Goal: Task Accomplishment & Management: Manage account settings

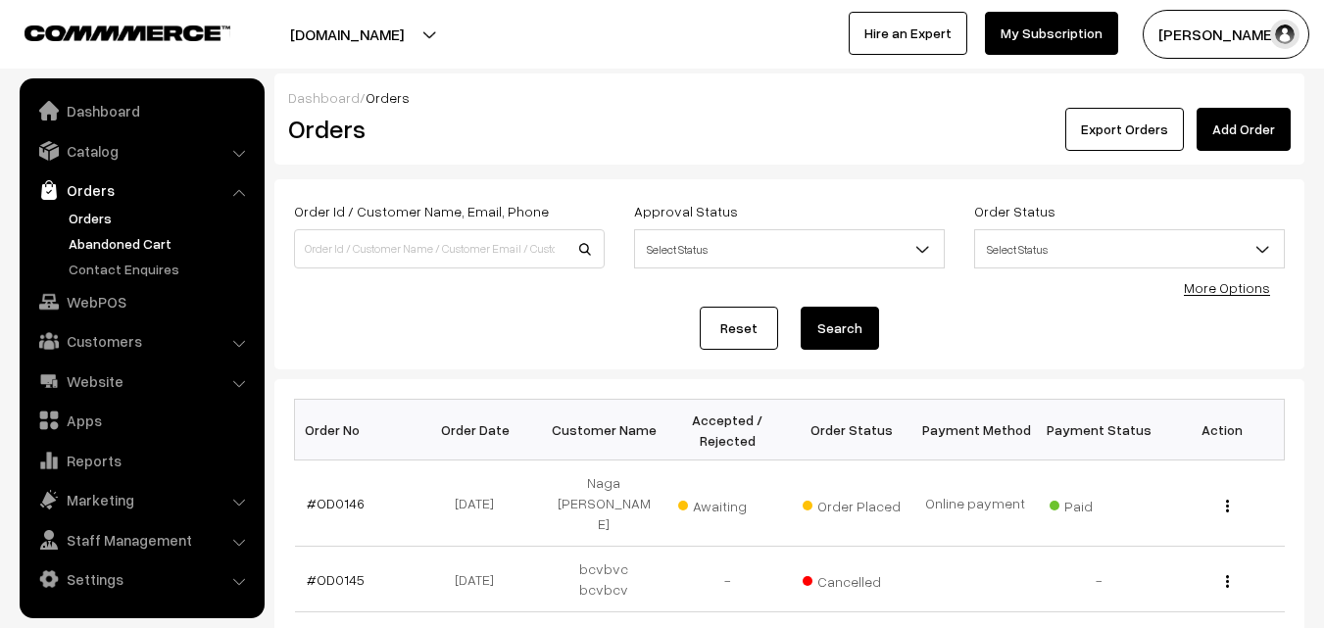
click at [105, 239] on link "Abandoned Cart" at bounding box center [161, 243] width 194 height 21
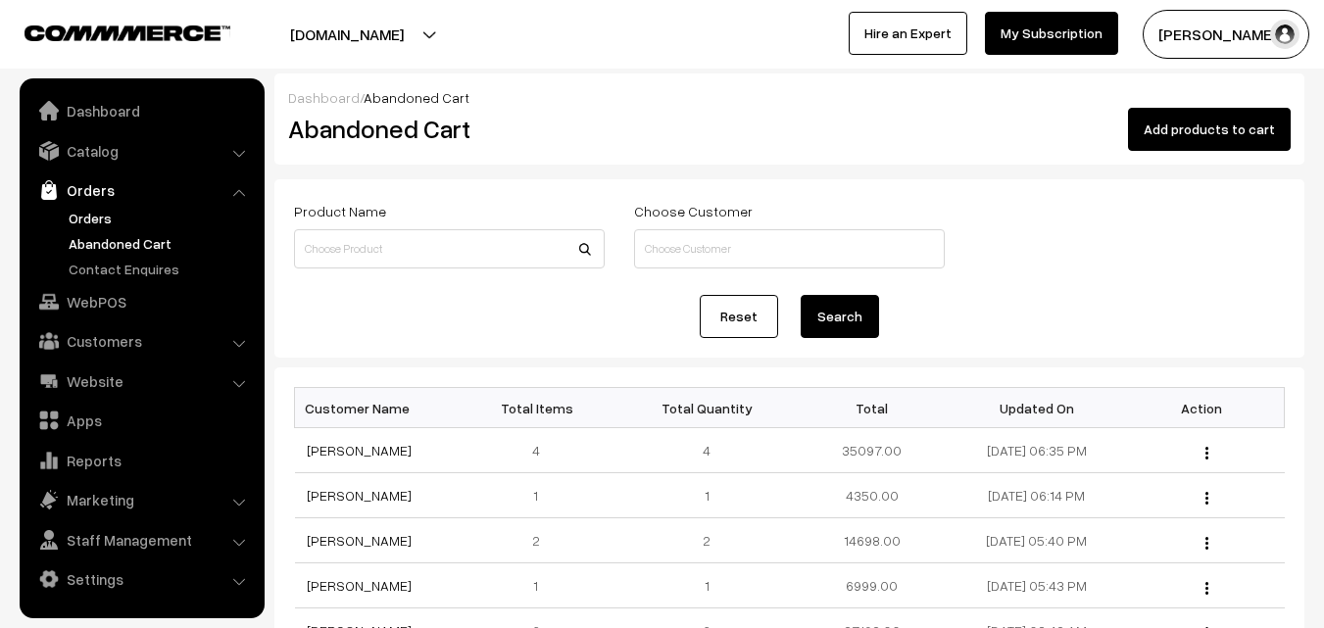
click at [91, 218] on link "Orders" at bounding box center [161, 218] width 194 height 21
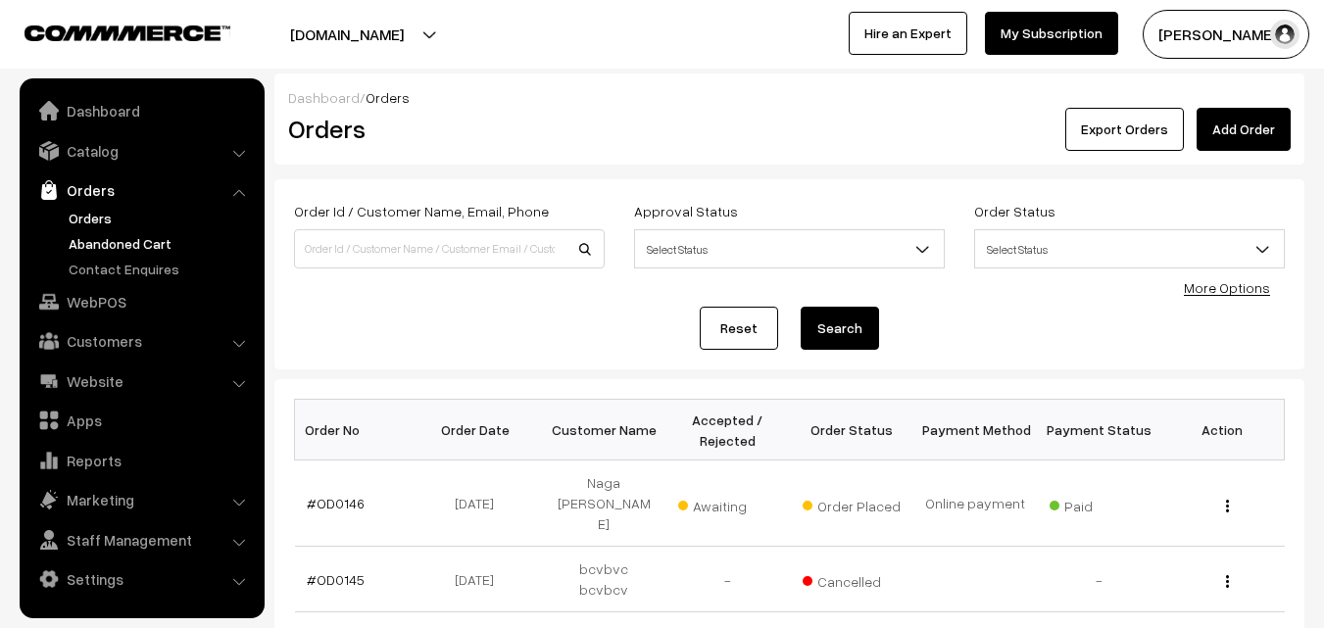
click at [96, 246] on link "Abandoned Cart" at bounding box center [161, 243] width 194 height 21
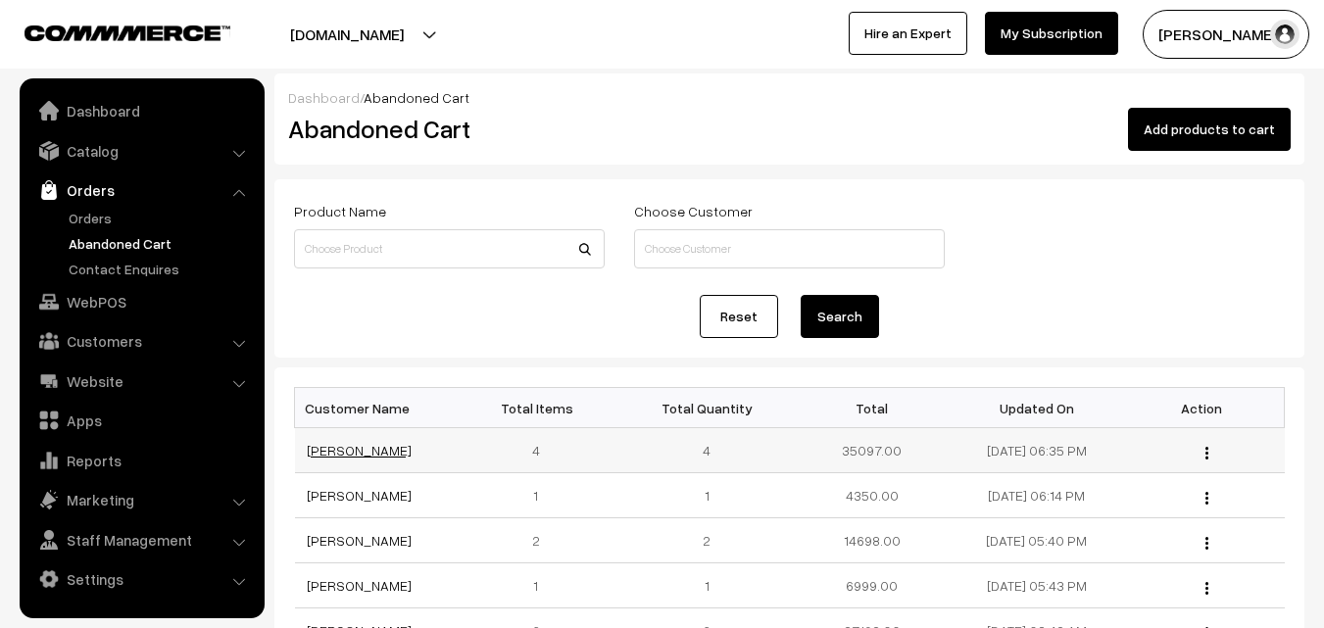
click at [404, 453] on link "Naveen Srikakolapu" at bounding box center [359, 450] width 105 height 17
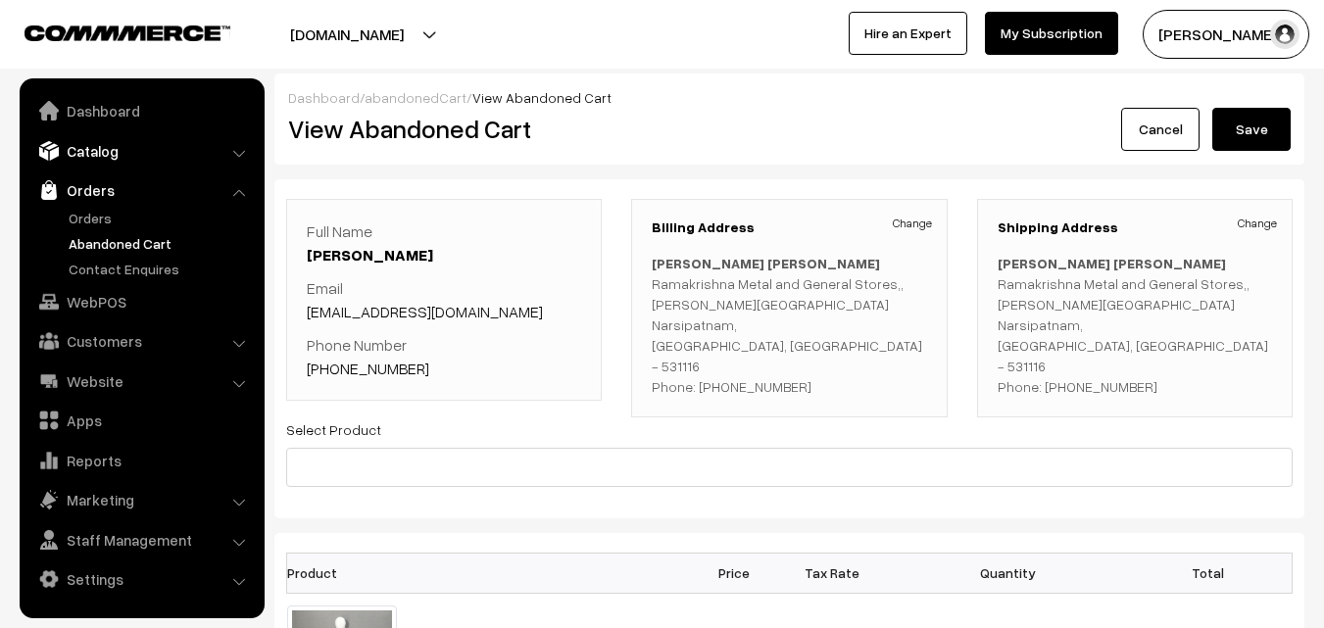
click at [112, 151] on link "Catalog" at bounding box center [141, 150] width 233 height 35
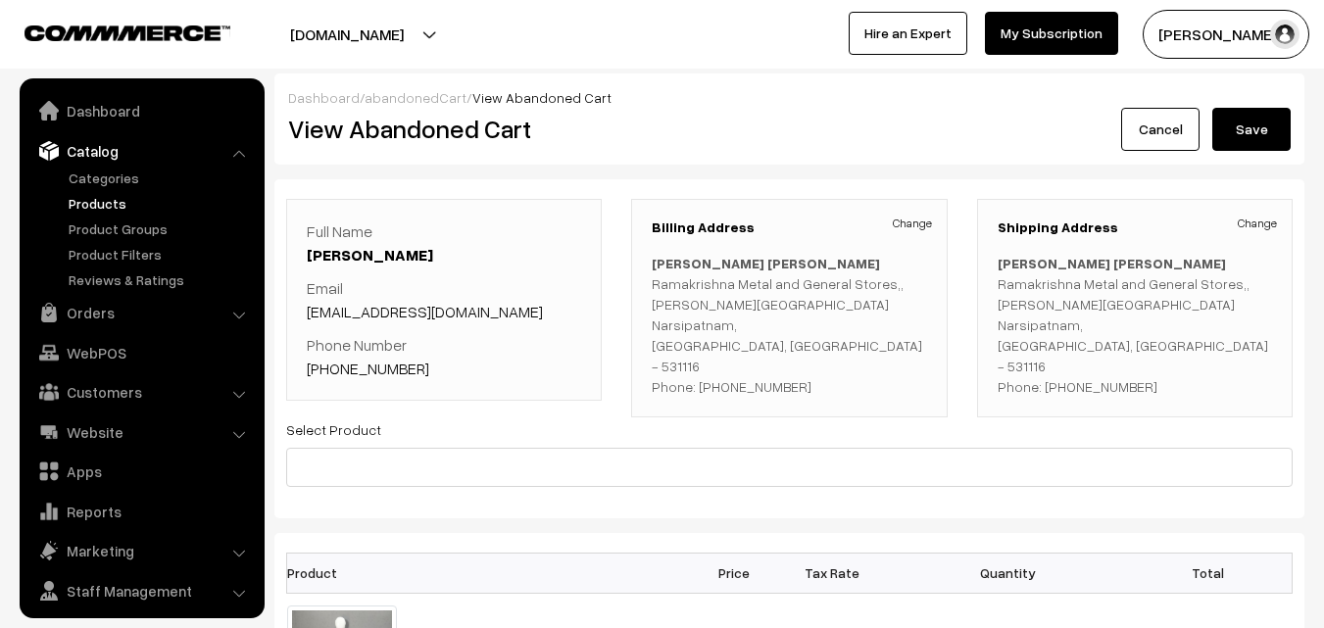
click at [105, 211] on link "Products" at bounding box center [161, 203] width 194 height 21
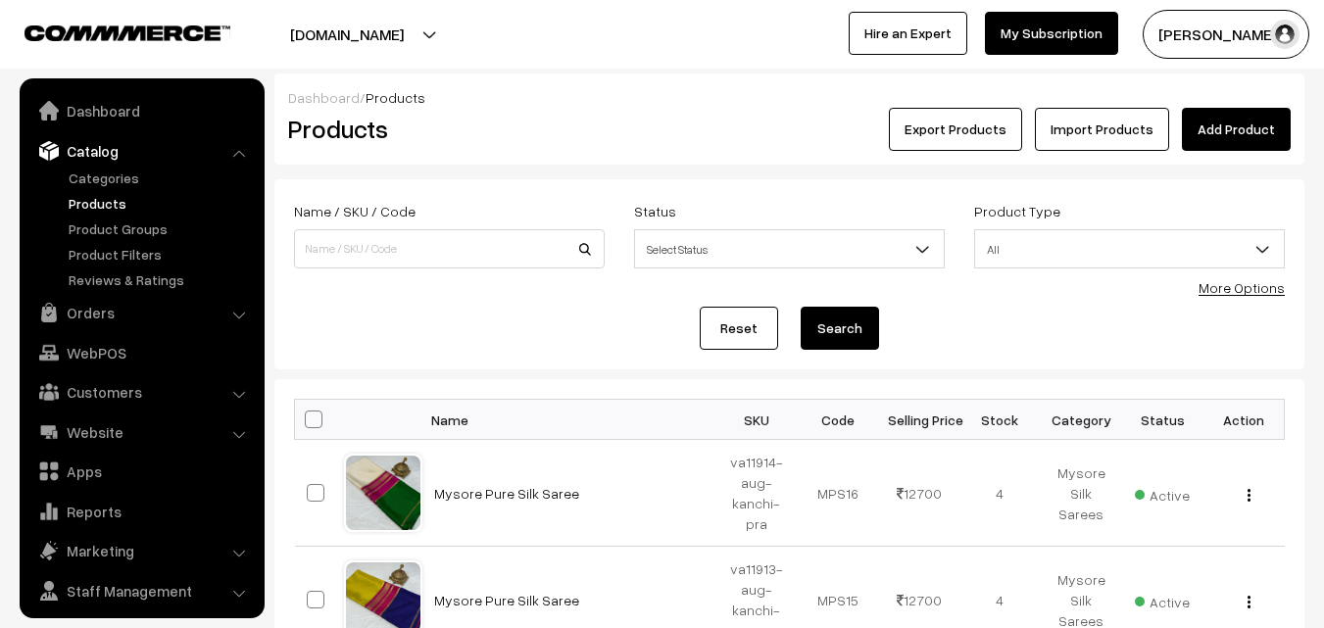
scroll to position [49, 0]
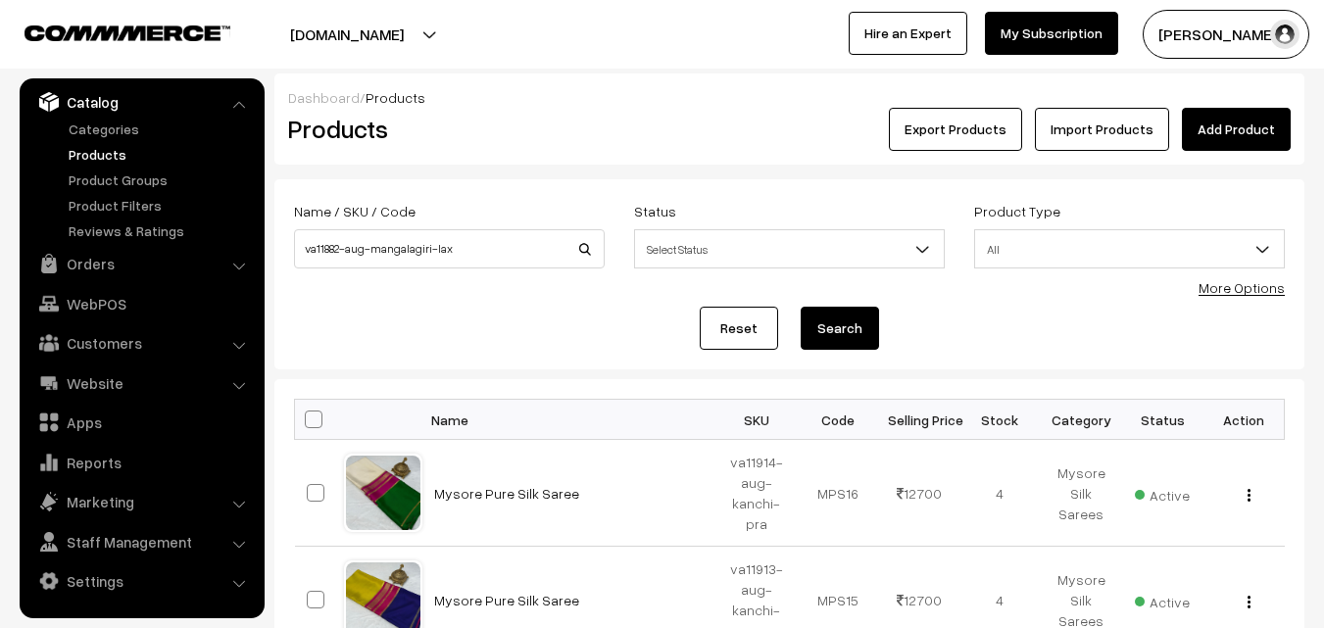
type input "va11882-aug-mangalagiri-lax"
click at [846, 322] on button "Search" at bounding box center [840, 328] width 78 height 43
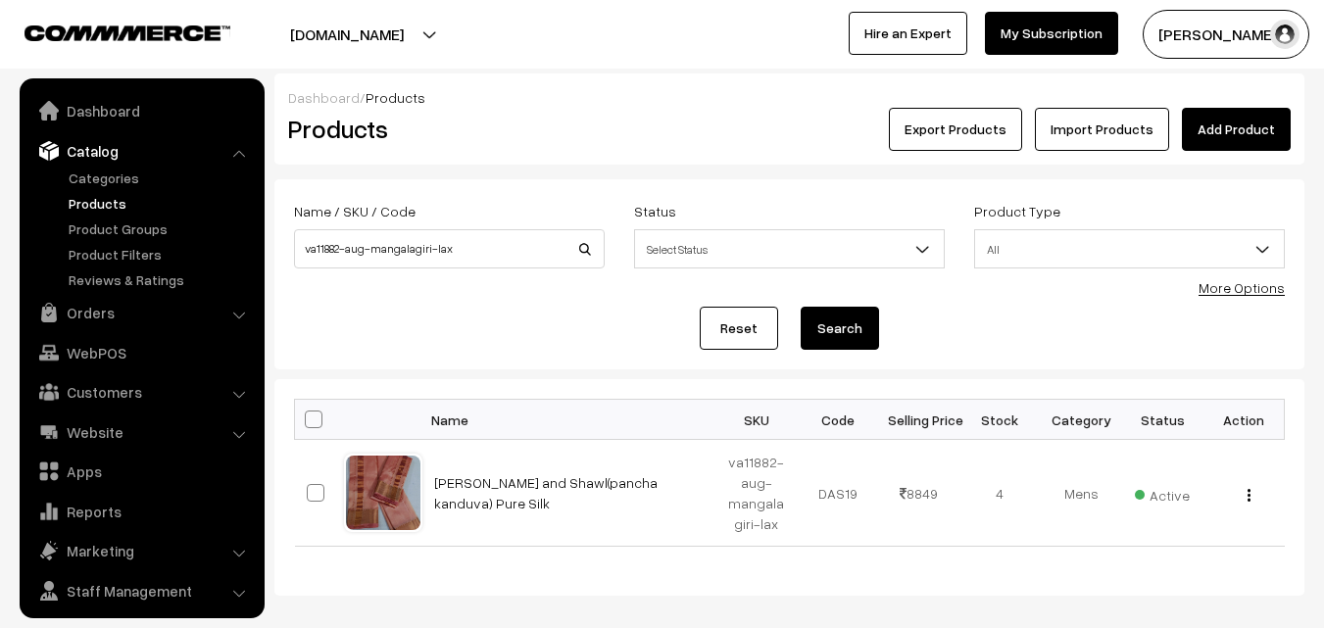
scroll to position [49, 0]
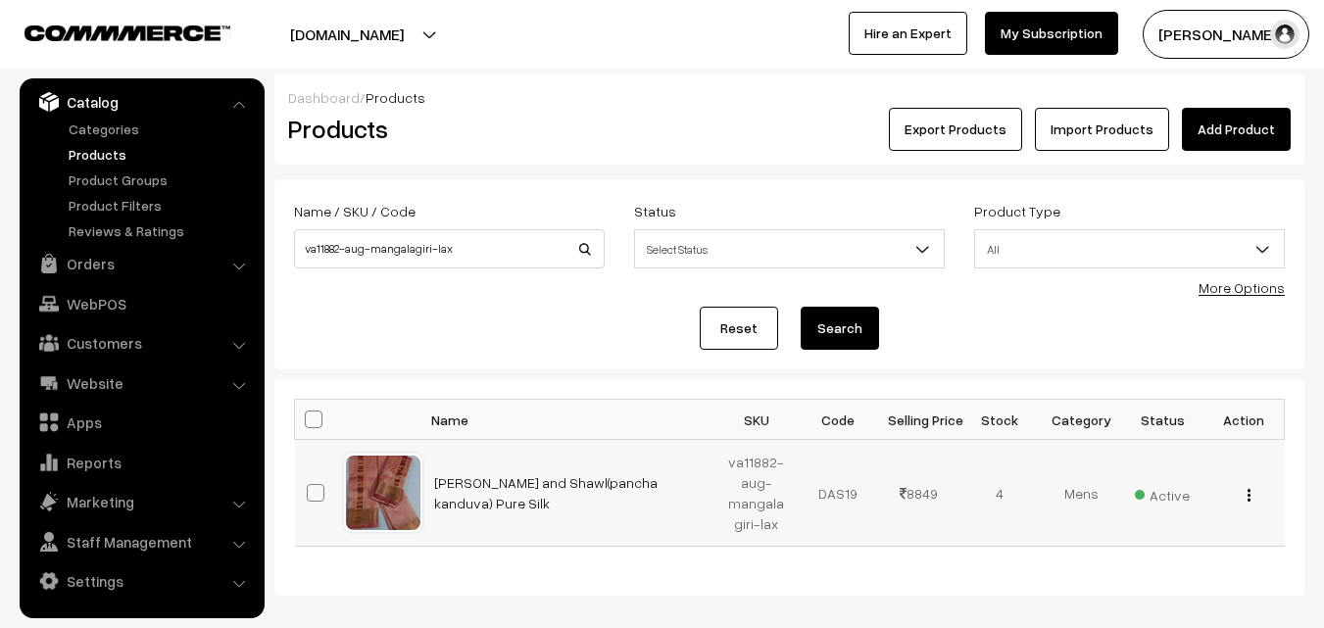
click at [1247, 492] on button "button" at bounding box center [1249, 495] width 5 height 16
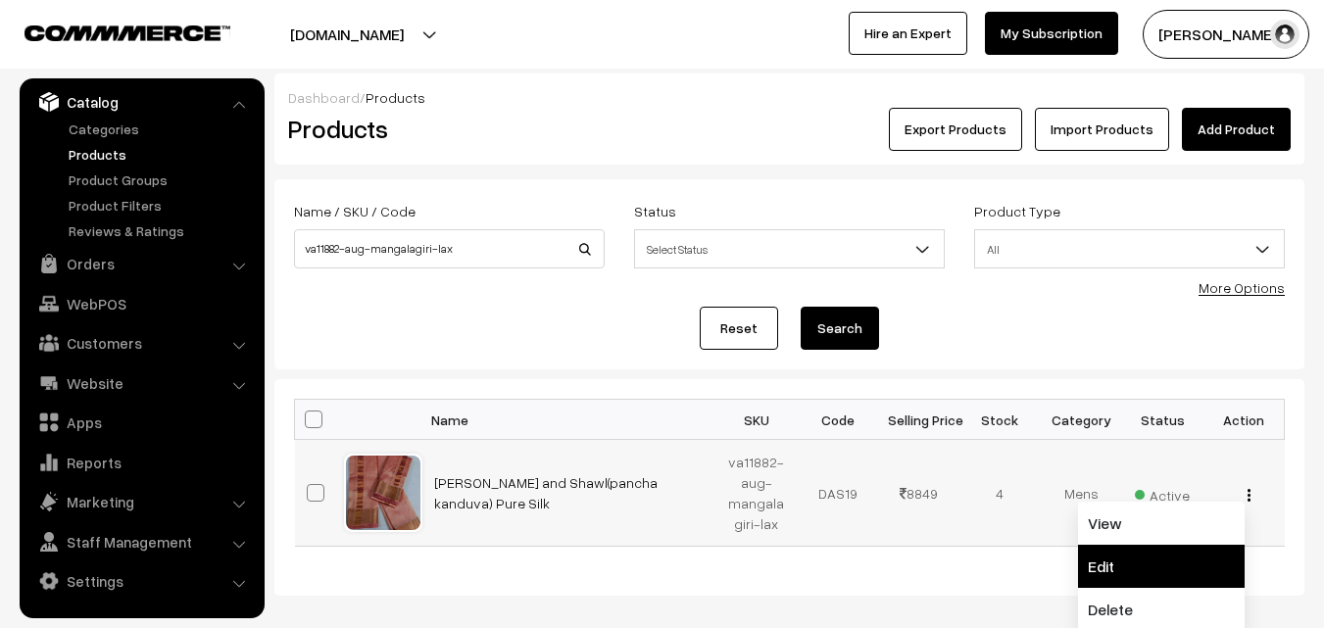
click at [1135, 562] on link "Edit" at bounding box center [1161, 566] width 167 height 43
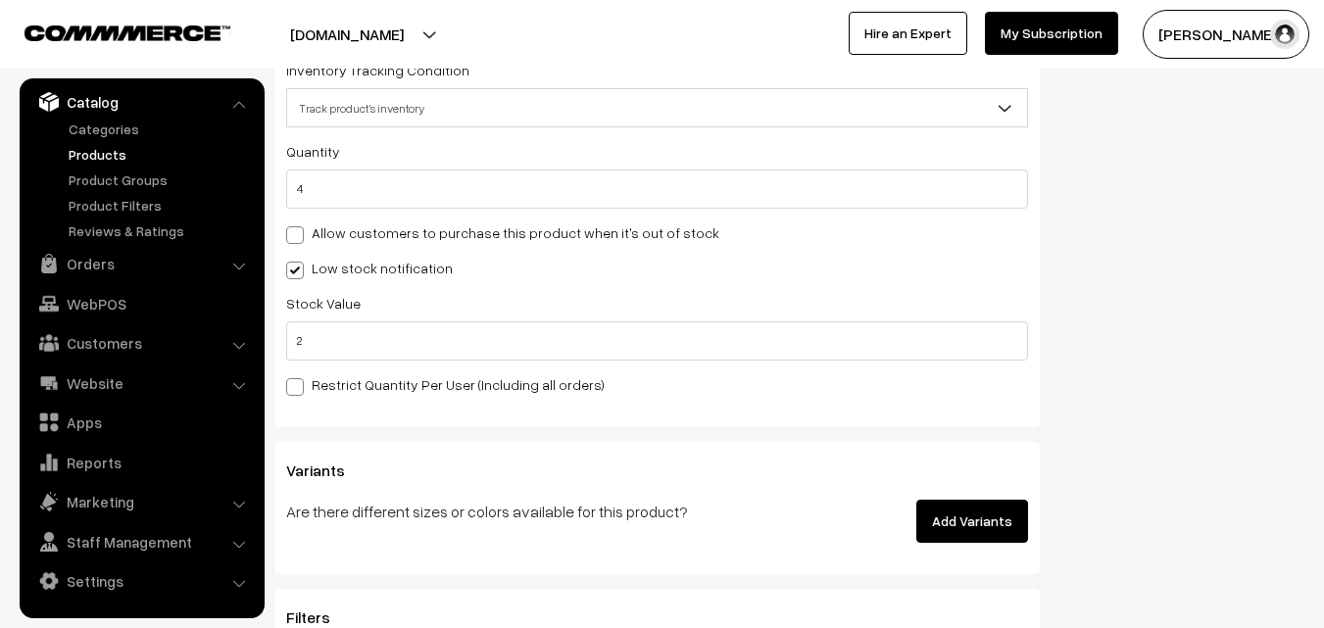
scroll to position [1996, 0]
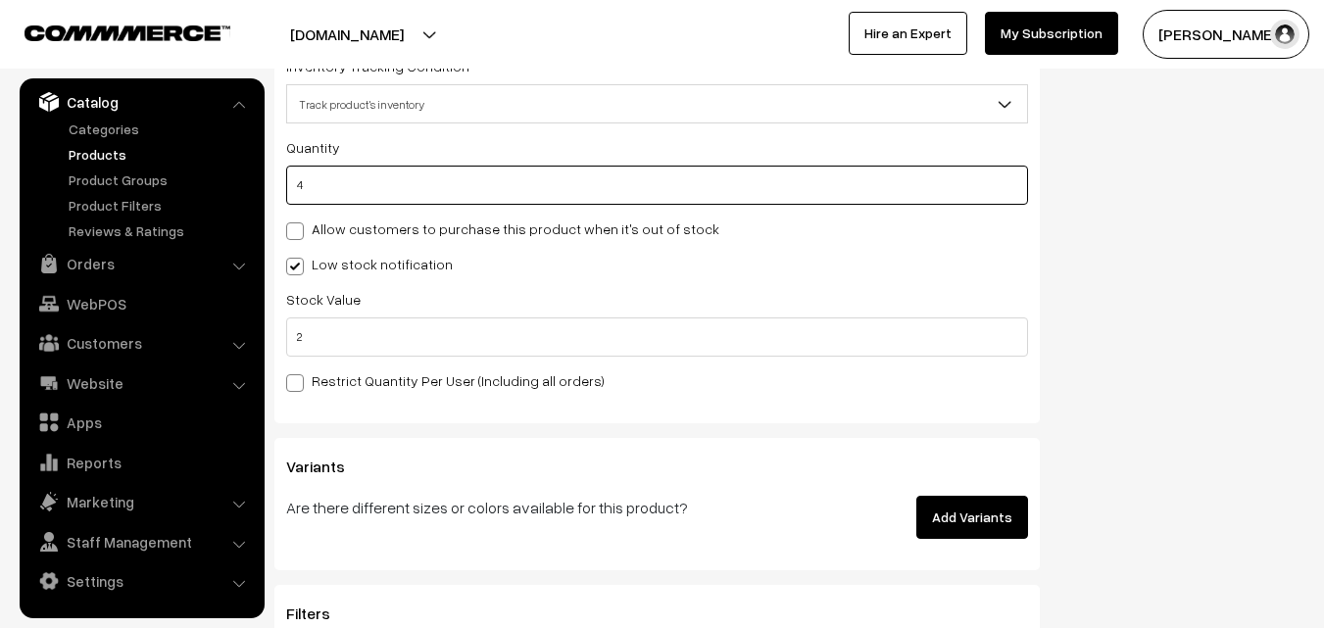
drag, startPoint x: 324, startPoint y: 189, endPoint x: 292, endPoint y: 189, distance: 32.3
click at [292, 189] on input "4" at bounding box center [657, 185] width 742 height 39
type input "0"
type input "4"
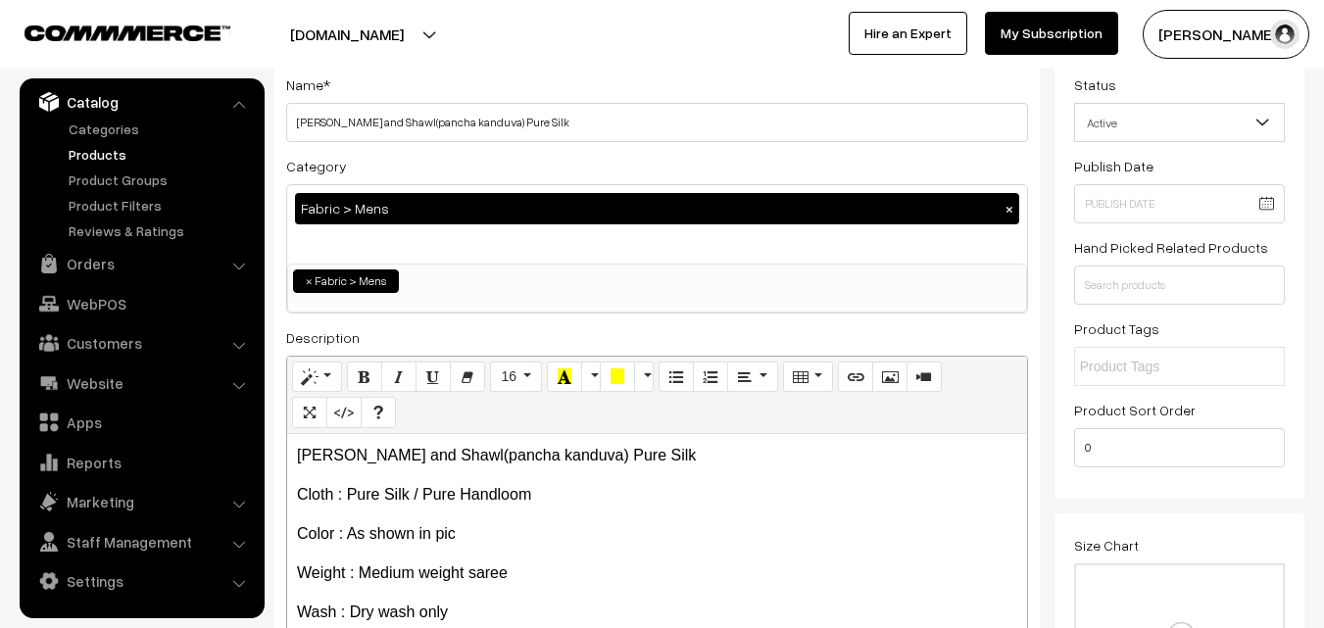
scroll to position [0, 0]
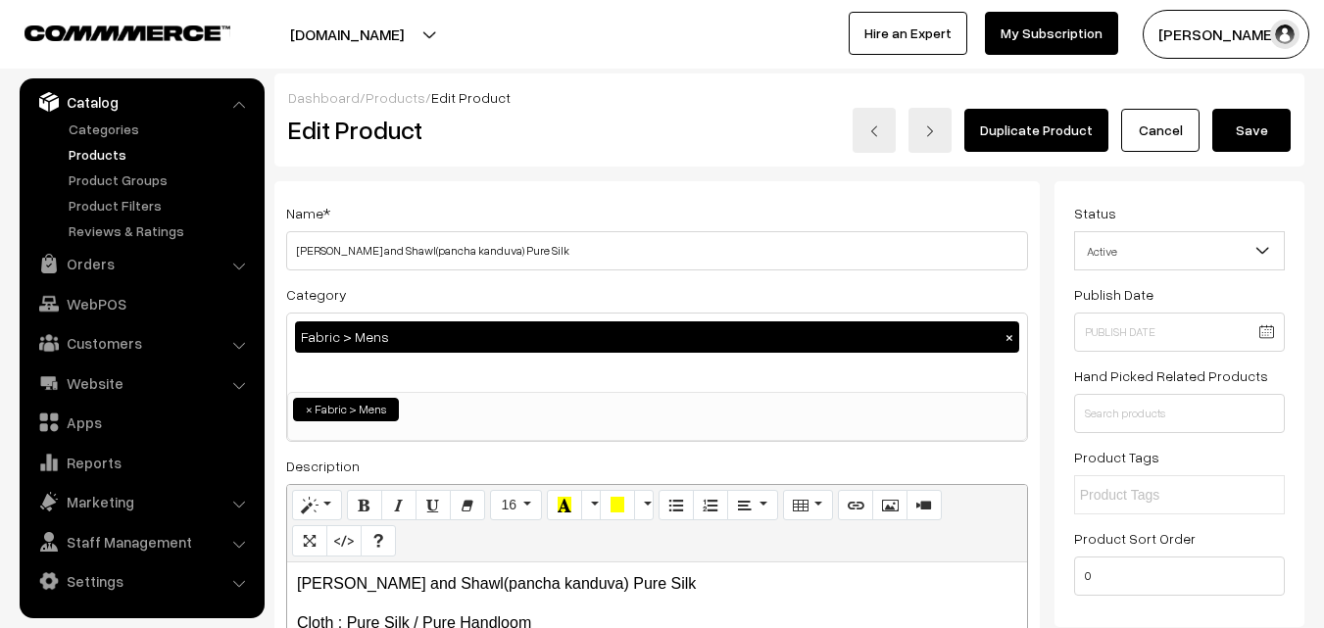
type input "0"
click at [1254, 125] on button "Save" at bounding box center [1251, 130] width 78 height 43
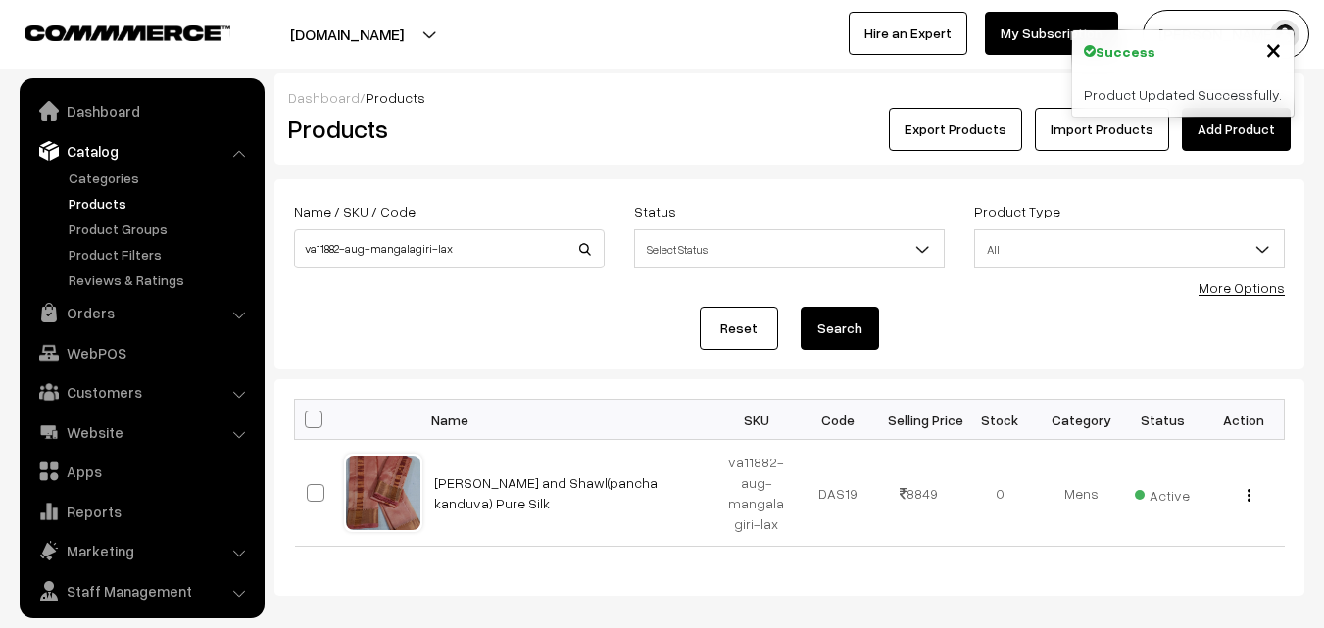
scroll to position [49, 0]
